Goal: Task Accomplishment & Management: Manage account settings

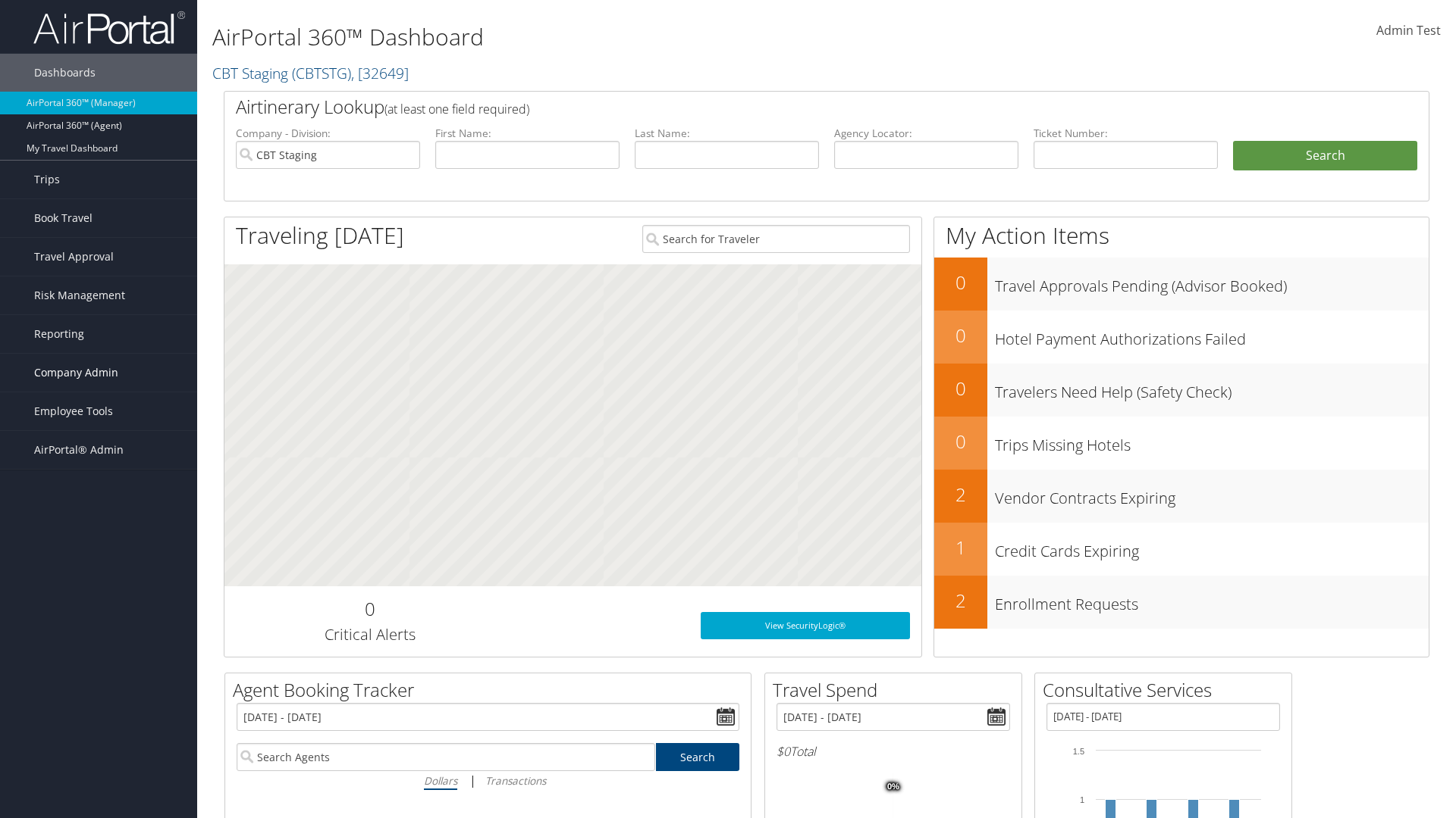
click at [98, 373] on span "Company Admin" at bounding box center [75, 372] width 84 height 38
click at [98, 449] on link "People" at bounding box center [98, 448] width 197 height 23
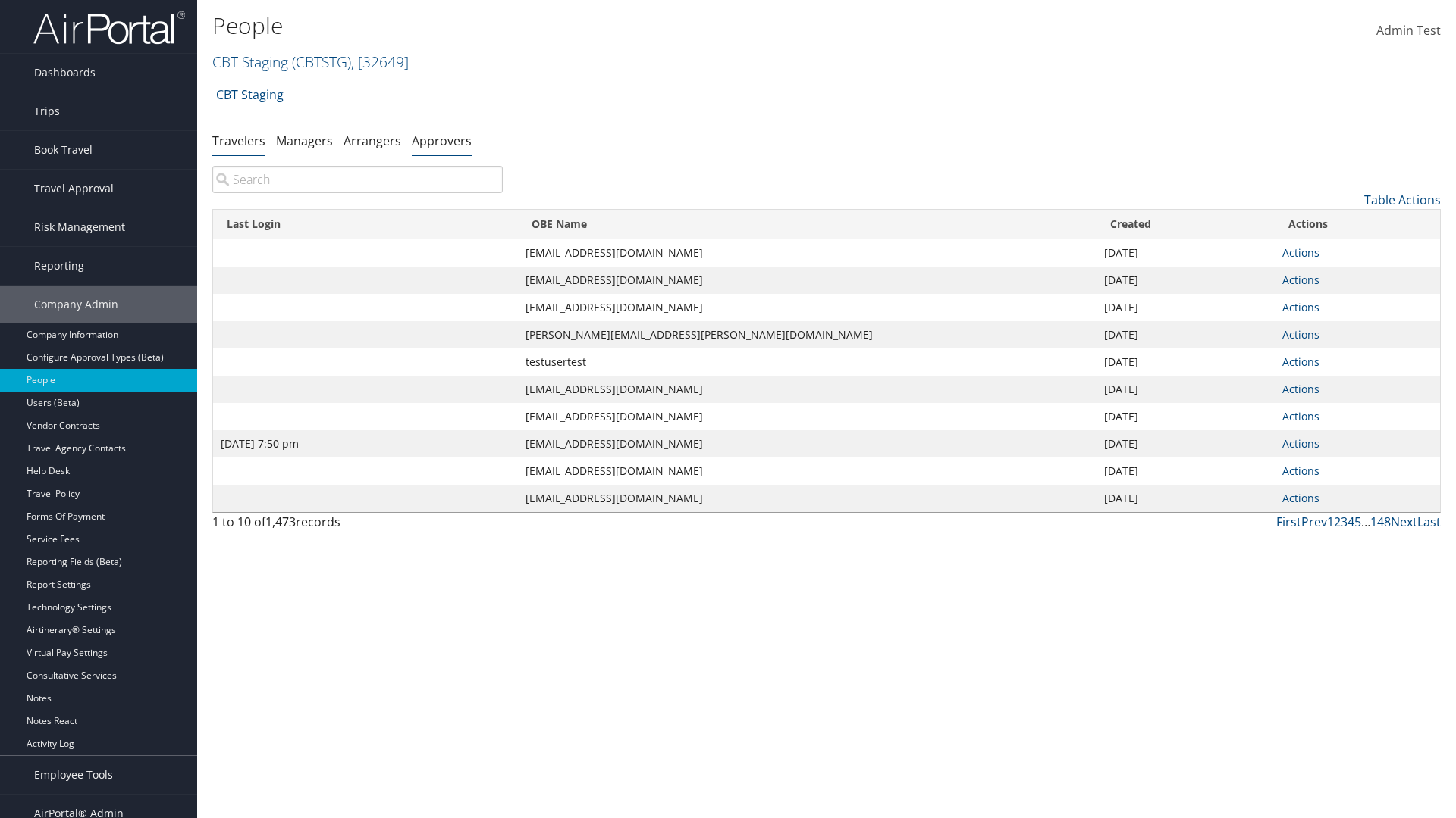
click at [441, 140] on link "Approvers" at bounding box center [441, 141] width 60 height 17
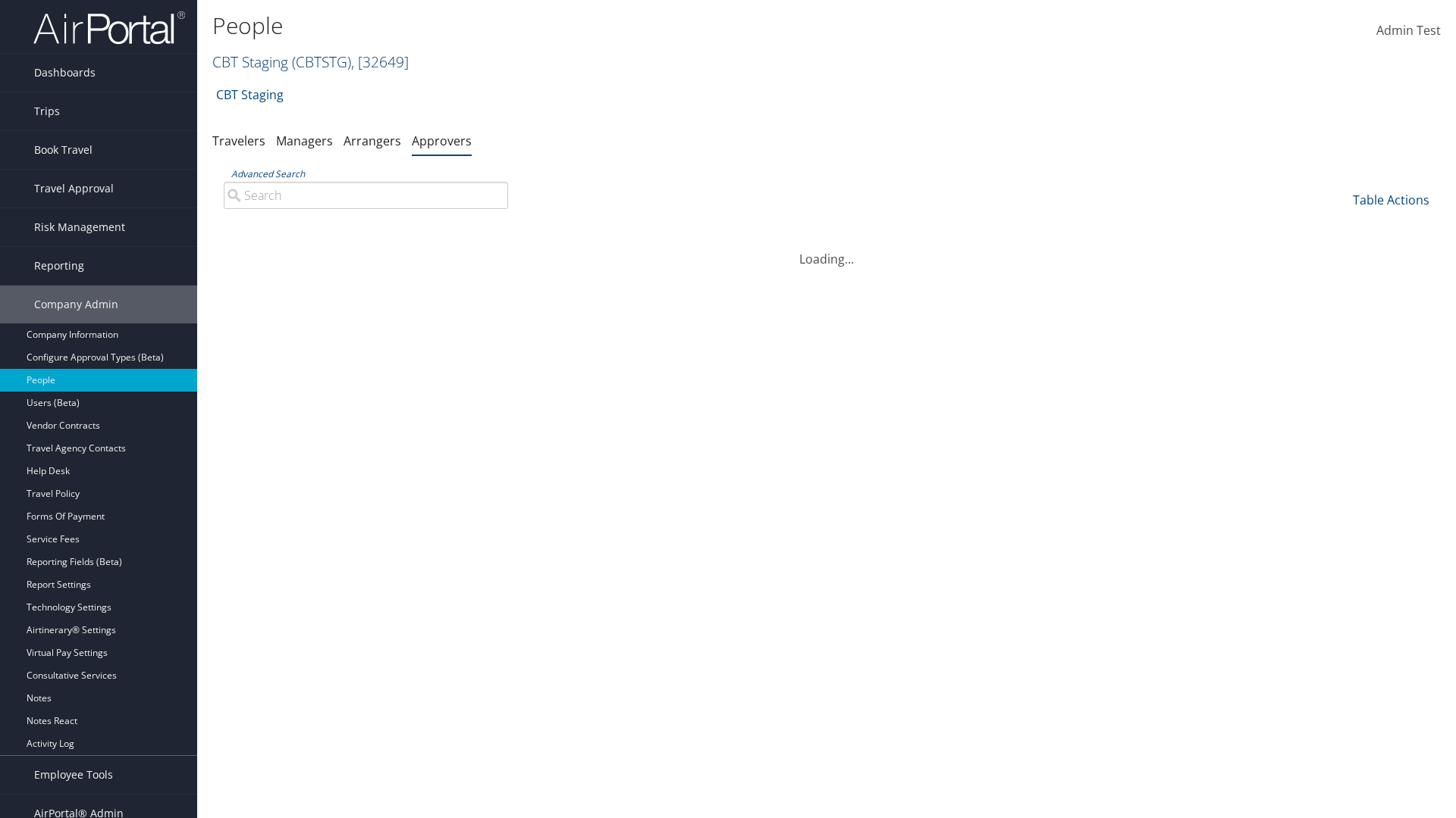
click at [250, 62] on link "CBT Staging ( CBTSTG ) , [ 32649 ]" at bounding box center [311, 62] width 197 height 21
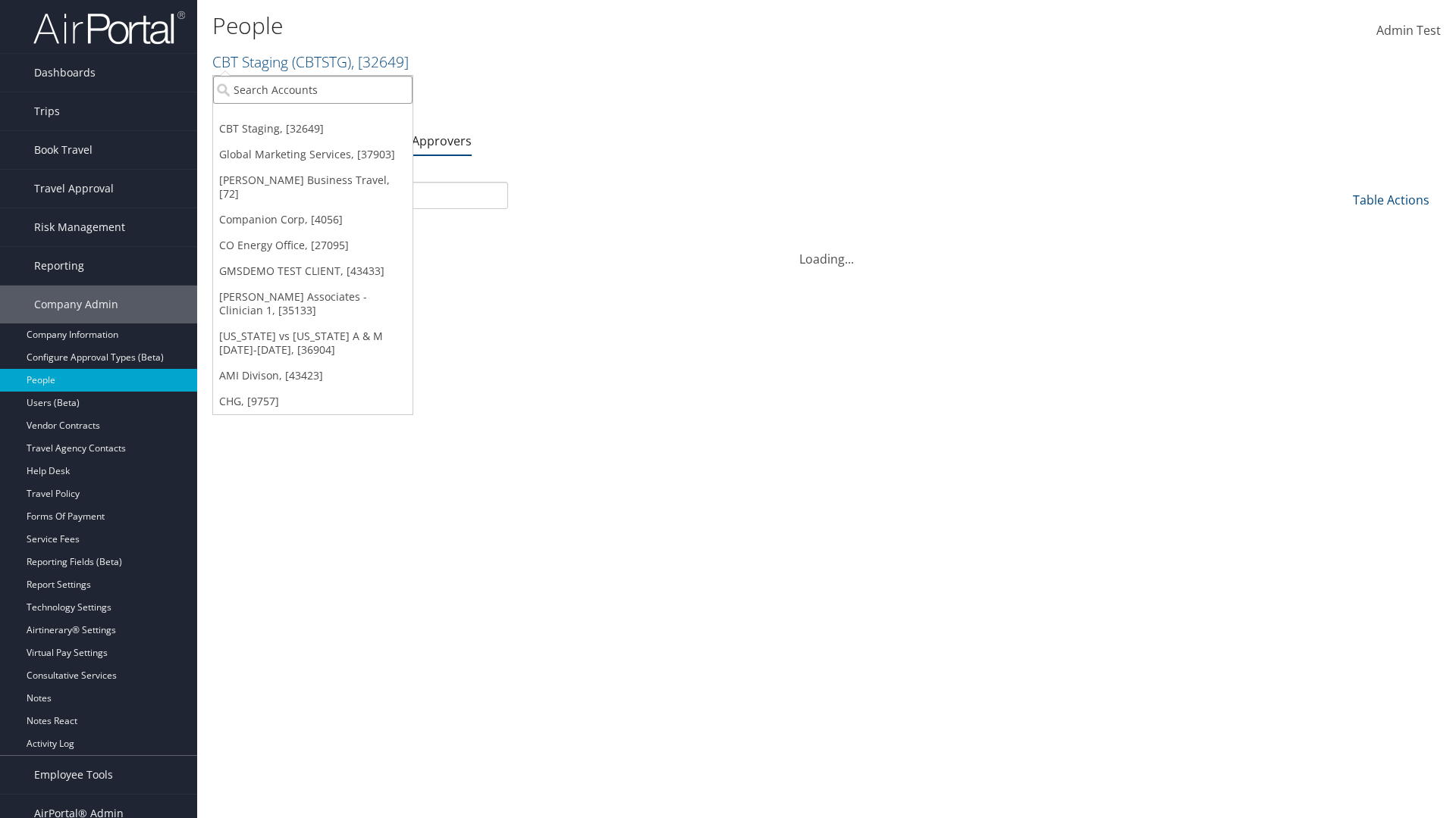
click at [313, 89] on input "search" at bounding box center [313, 89] width 200 height 28
type input "CBTSTG"
click at [313, 117] on div "CBT Staging (CBTSTG), [32649]" at bounding box center [313, 117] width 217 height 14
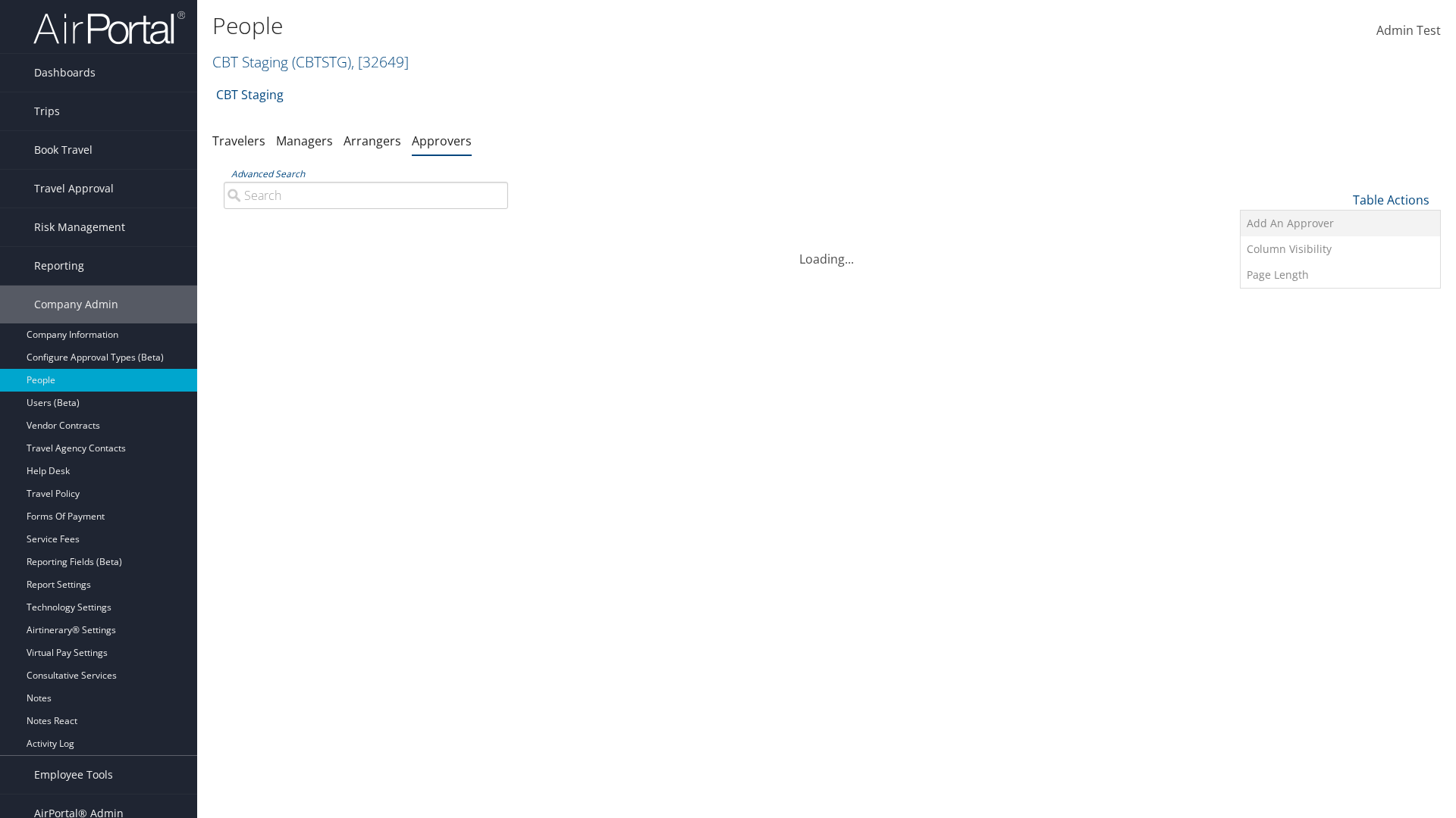
click at [1340, 223] on link "Add An Approver" at bounding box center [1340, 223] width 200 height 26
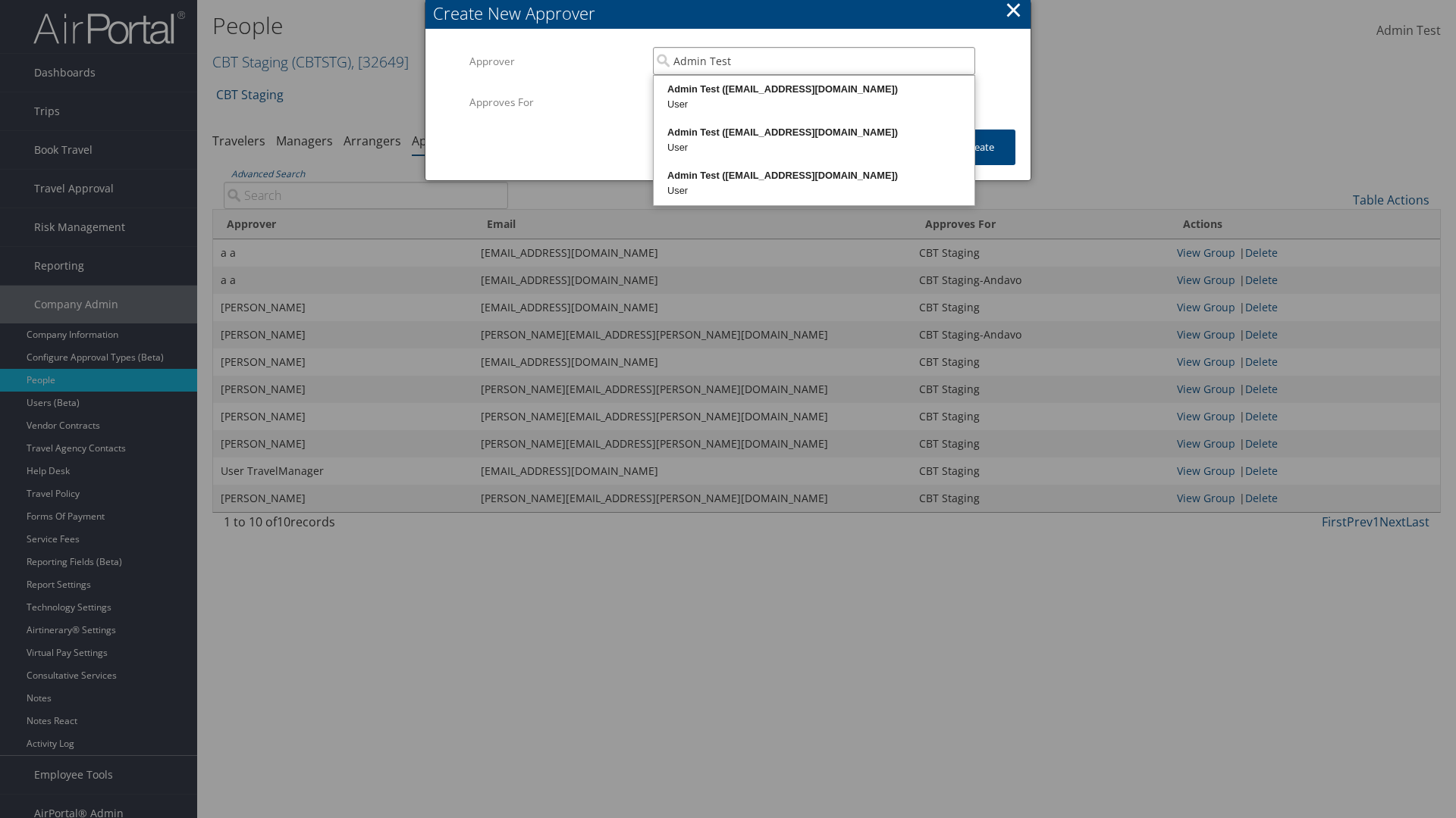
click at [813, 89] on div "Admin Test (admin.test@cbtravel.dev)" at bounding box center [813, 88] width 316 height 15
type input "Admin Test"
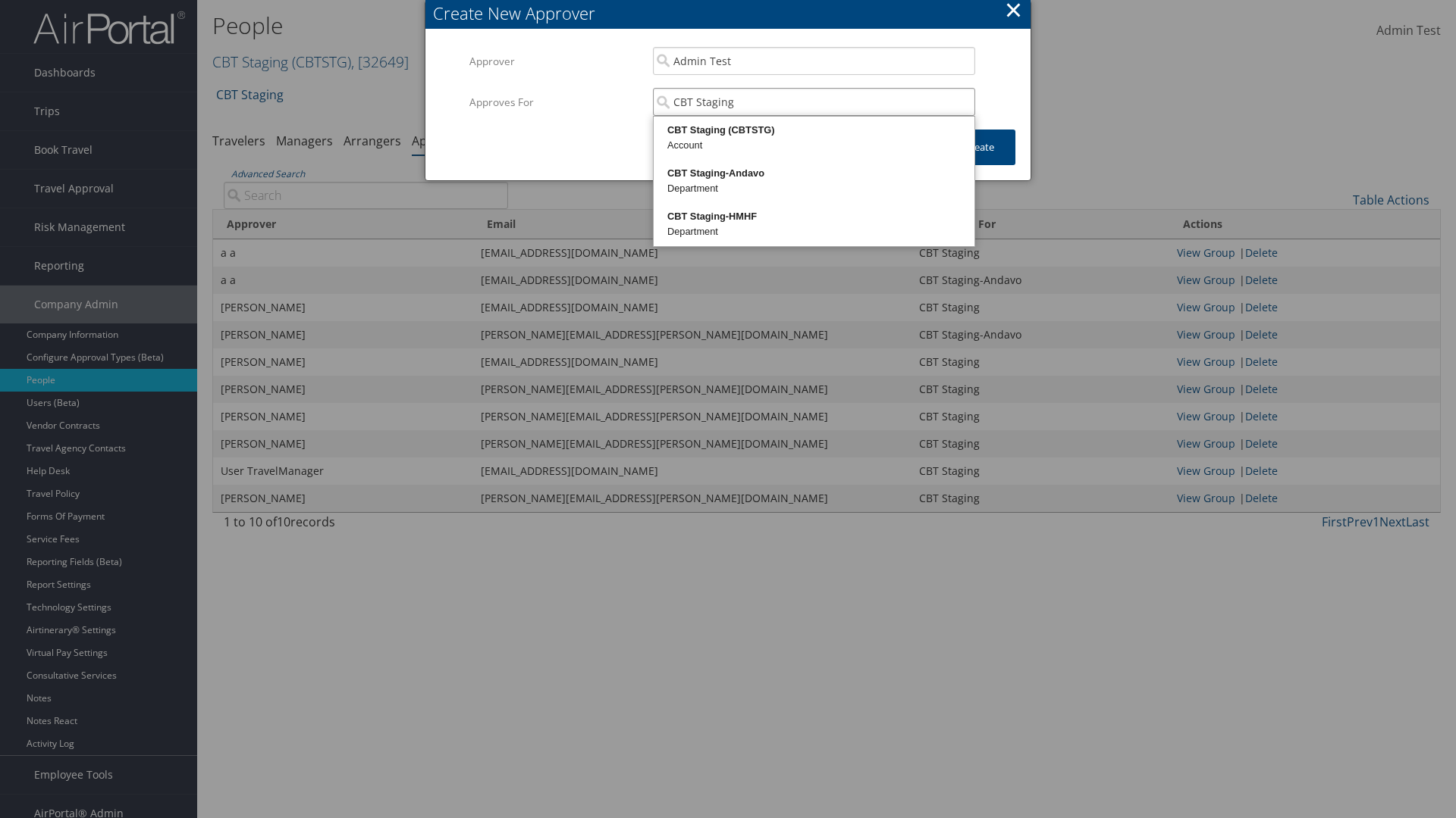
click at [813, 130] on div "CBT Staging (CBTSTG)" at bounding box center [813, 130] width 316 height 15
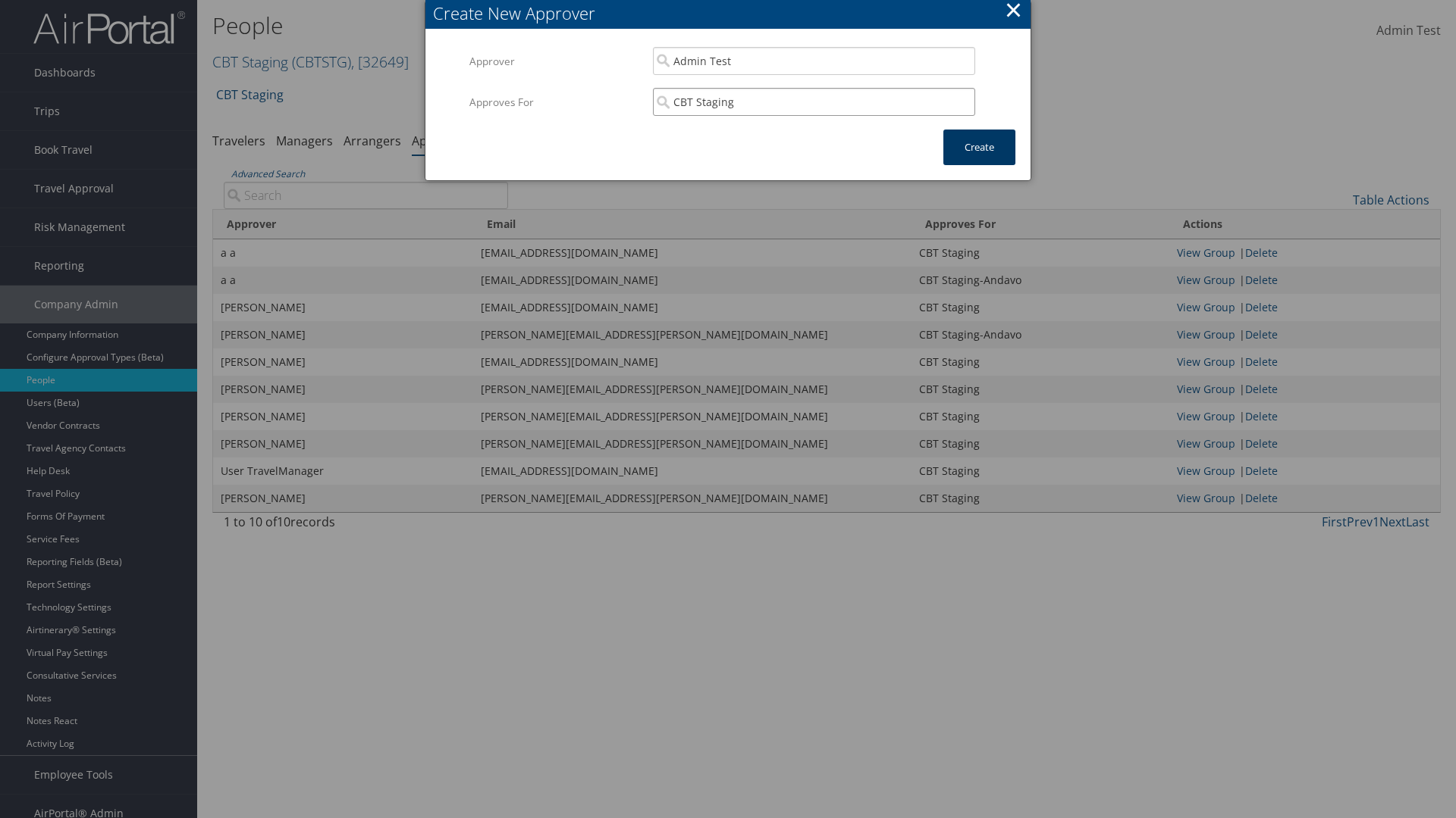
type input "CBT Staging"
click at [978, 147] on button "Create" at bounding box center [979, 148] width 73 height 36
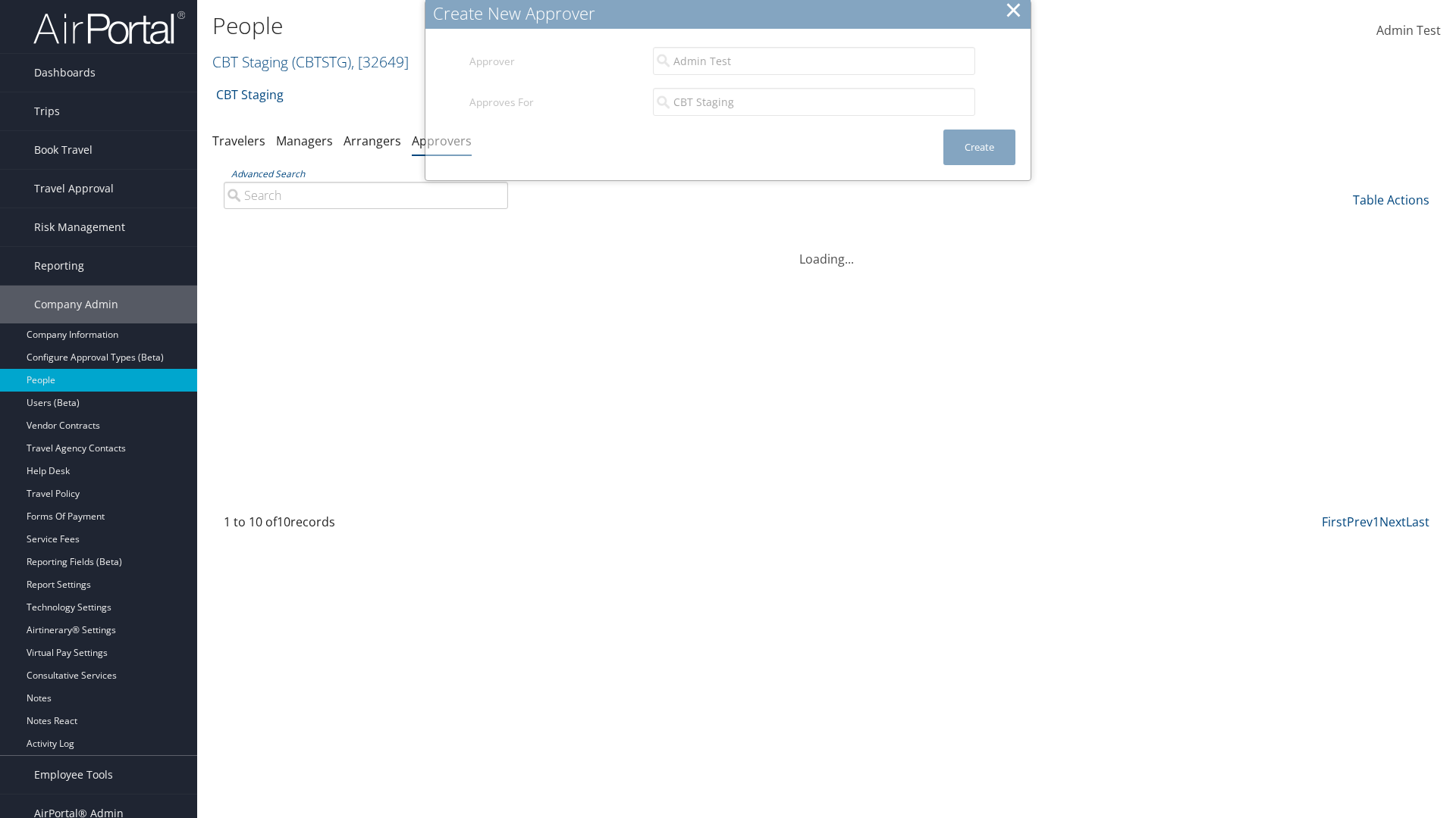
click at [365, 182] on input "Advanced Search" at bounding box center [365, 195] width 284 height 27
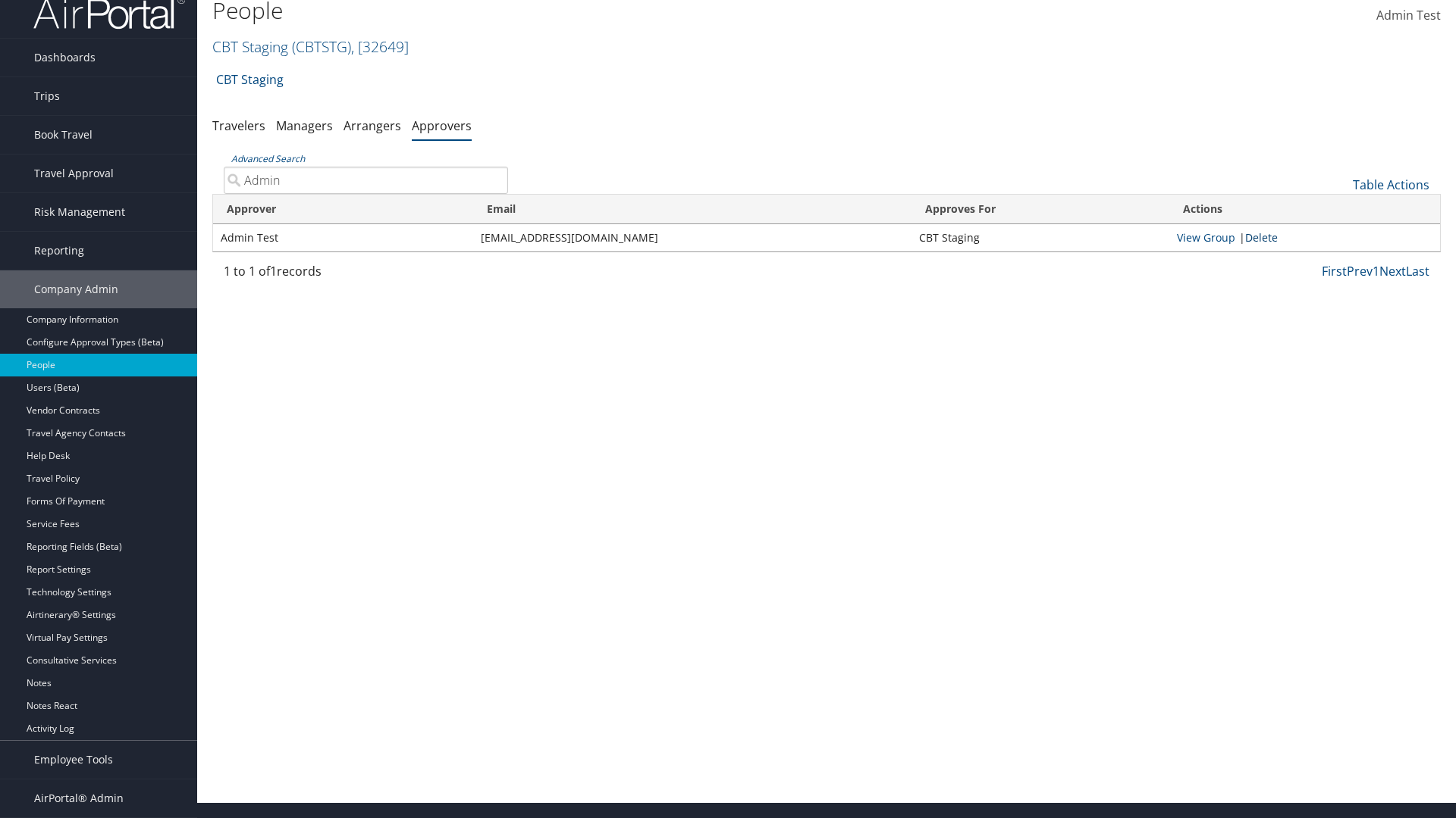
type input "Admin"
click at [1264, 237] on link "Delete" at bounding box center [1260, 237] width 33 height 15
